Goal: Task Accomplishment & Management: Complete application form

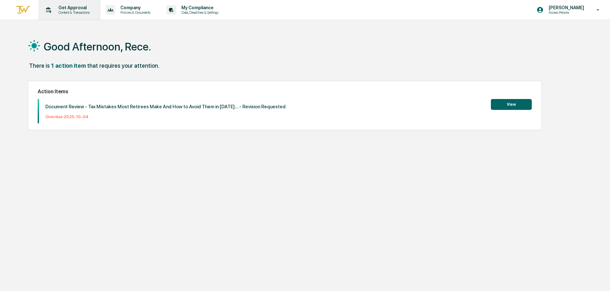
click at [69, 6] on p "Get Approval" at bounding box center [73, 7] width 40 height 5
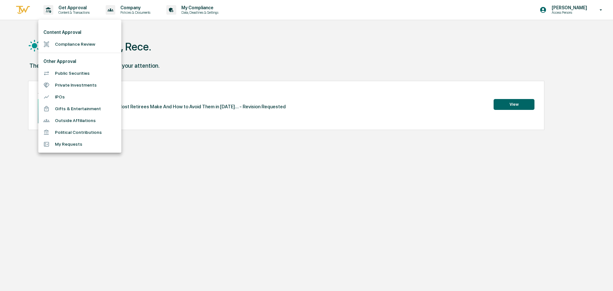
click at [68, 44] on li "Compliance Review" at bounding box center [79, 44] width 83 height 12
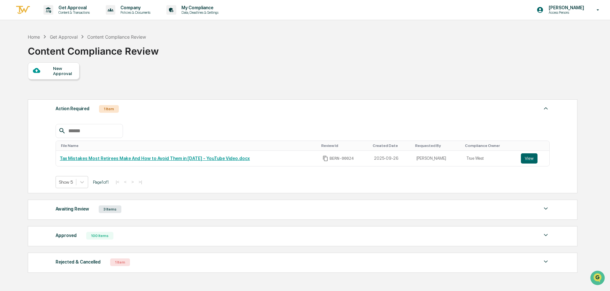
click at [51, 71] on div at bounding box center [43, 71] width 20 height 8
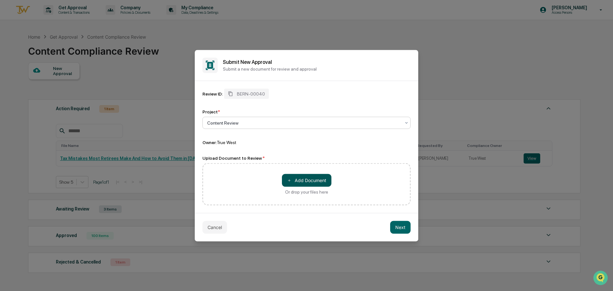
click at [320, 179] on button "＋ Add Document" at bounding box center [306, 180] width 49 height 13
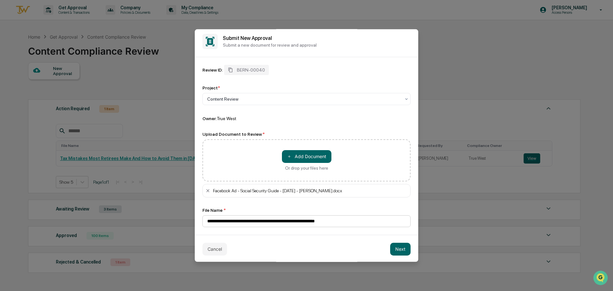
scroll to position [4, 0]
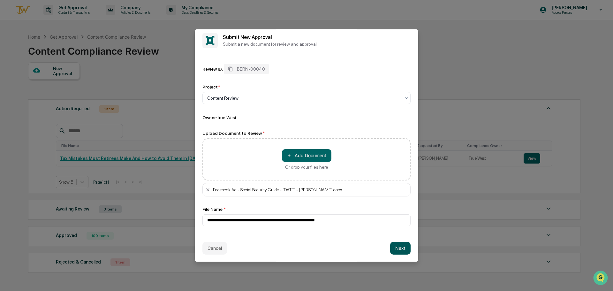
click at [400, 248] on button "Next" at bounding box center [400, 247] width 20 height 13
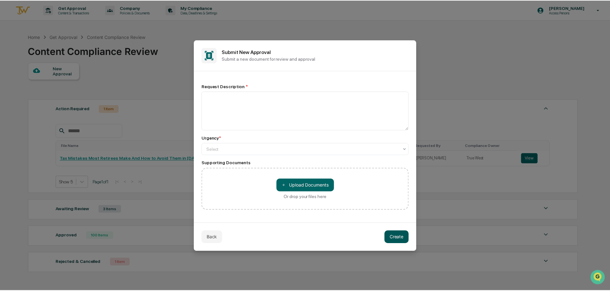
scroll to position [0, 0]
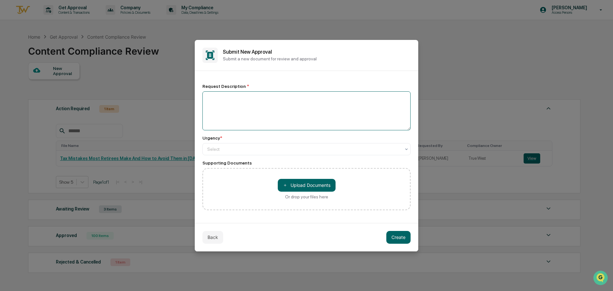
click at [216, 92] on textarea at bounding box center [306, 110] width 208 height 39
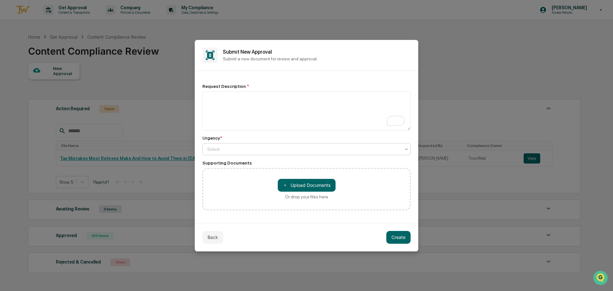
click at [220, 145] on div "Select" at bounding box center [304, 149] width 200 height 9
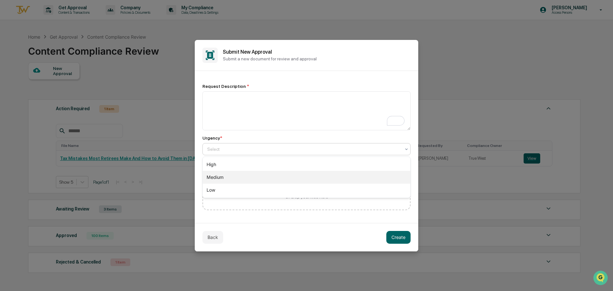
click at [230, 178] on div "Medium" at bounding box center [306, 177] width 207 height 13
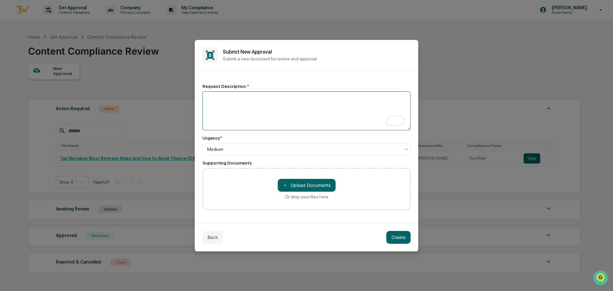
click at [228, 105] on textarea "To enrich screen reader interactions, please activate Accessibility in Grammarl…" at bounding box center [306, 110] width 208 height 39
type textarea "*"
type textarea "**********"
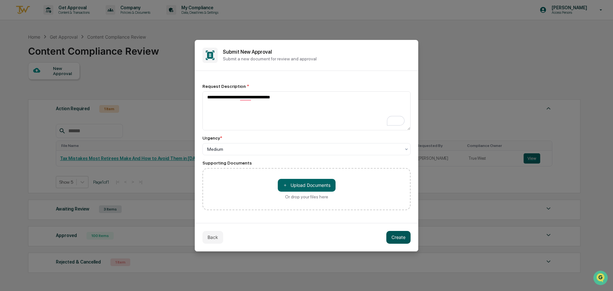
click at [398, 239] on button "Create" at bounding box center [398, 237] width 24 height 13
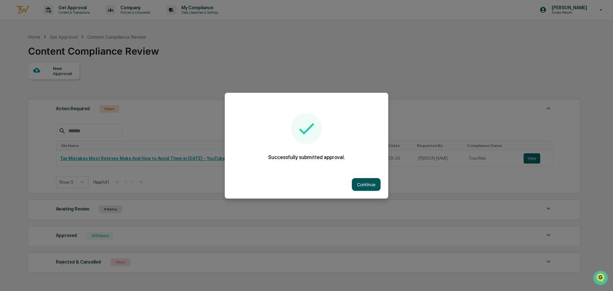
click at [361, 179] on button "Continue" at bounding box center [366, 184] width 29 height 13
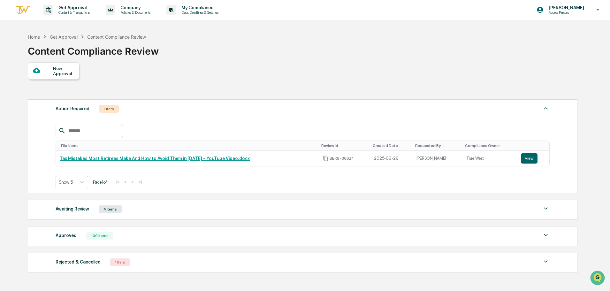
click at [368, 32] on div "Home Get Approval Content Compliance Review Content Compliance Review" at bounding box center [302, 46] width 549 height 32
